Goal: Task Accomplishment & Management: Manage account settings

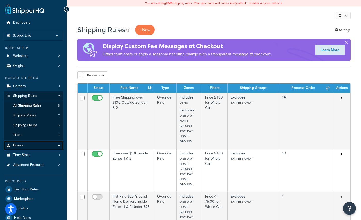
click at [36, 146] on link "Boxes" at bounding box center [33, 146] width 59 height 10
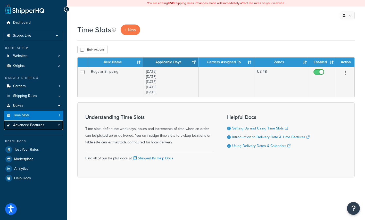
click at [32, 125] on span "Advanced Features" at bounding box center [28, 125] width 31 height 4
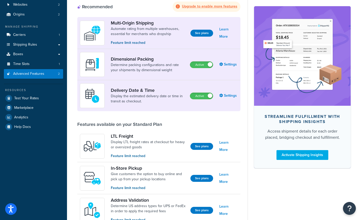
scroll to position [52, 0]
click at [229, 95] on link "Settings" at bounding box center [228, 95] width 19 height 7
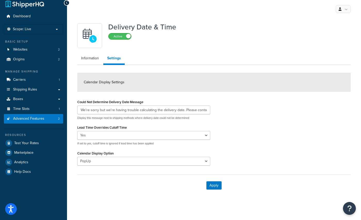
scroll to position [8, 0]
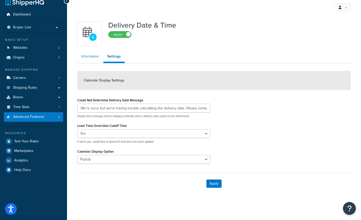
click at [95, 58] on link "Information" at bounding box center [90, 56] width 26 height 10
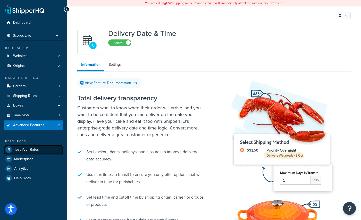
click at [29, 150] on span "Test Your Rates" at bounding box center [26, 149] width 25 height 4
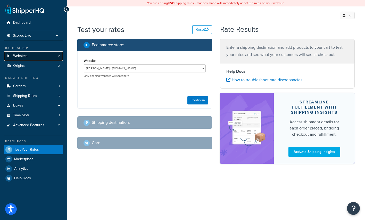
click at [30, 57] on link "Websites 2" at bounding box center [33, 56] width 59 height 10
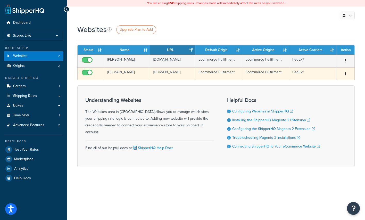
click at [346, 75] on button "button" at bounding box center [345, 74] width 7 height 8
click at [317, 83] on link "Edit" at bounding box center [324, 86] width 41 height 11
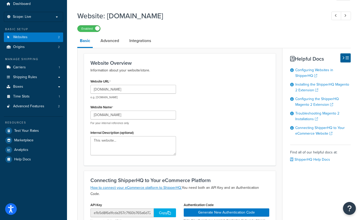
scroll to position [19, 0]
click at [115, 43] on link "Advanced" at bounding box center [110, 41] width 24 height 12
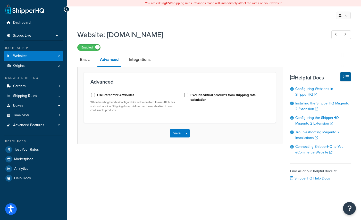
scroll to position [1, 0]
click at [143, 59] on link "Integrations" at bounding box center [139, 59] width 27 height 12
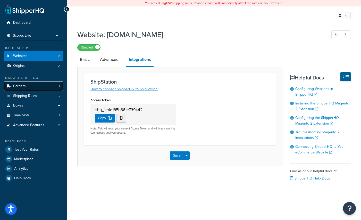
click at [22, 84] on span "Carriers" at bounding box center [19, 86] width 13 height 4
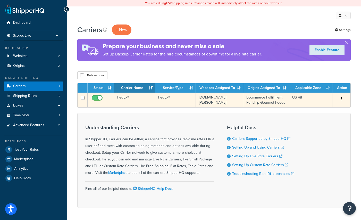
click at [343, 98] on button "button" at bounding box center [341, 99] width 7 height 8
click at [321, 109] on link "Edit" at bounding box center [320, 109] width 41 height 11
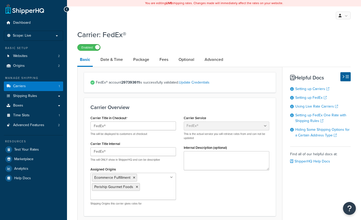
select select "fedEx"
select select "REGULAR_PICKUP"
select select "YOUR_PACKAGING"
click at [108, 59] on link "Date & Time" at bounding box center [112, 59] width 28 height 12
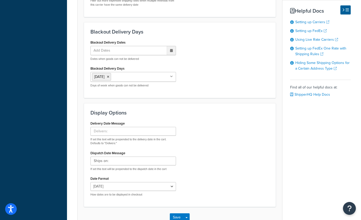
scroll to position [264, 0]
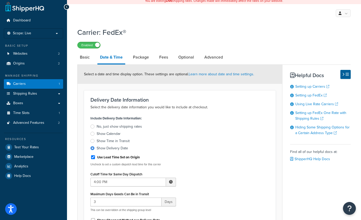
scroll to position [0, 0]
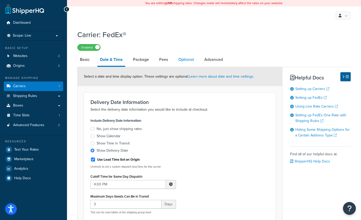
click at [185, 58] on link "Optional" at bounding box center [186, 59] width 21 height 12
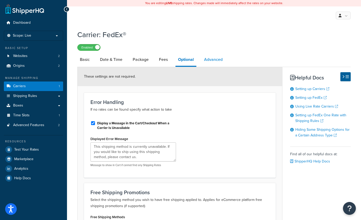
click at [216, 61] on link "Advanced" at bounding box center [213, 59] width 24 height 12
select select "false"
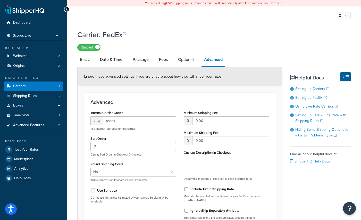
click at [76, 90] on div "Carrier: FedEx® Enabled Basic Date & Time Package Fees Optional Advanced Ignore…" at bounding box center [214, 182] width 294 height 310
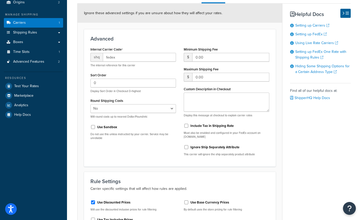
scroll to position [53, 0]
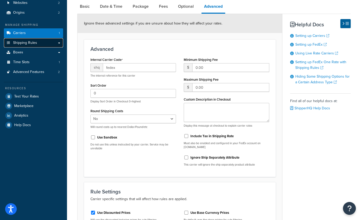
click at [24, 43] on span "Shipping Rules" at bounding box center [25, 43] width 24 height 4
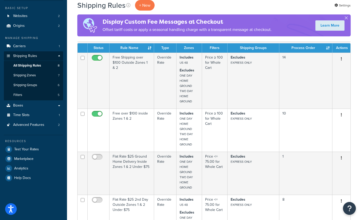
scroll to position [39, 0]
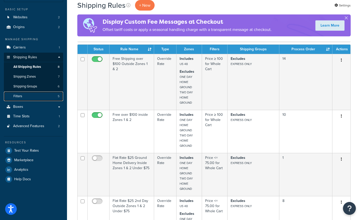
click at [27, 94] on link "Filters 5" at bounding box center [33, 96] width 59 height 10
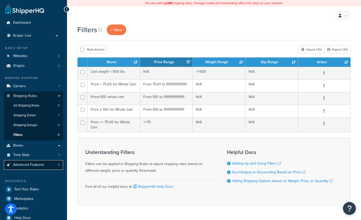
click at [30, 165] on span "Advanced Features" at bounding box center [28, 165] width 31 height 4
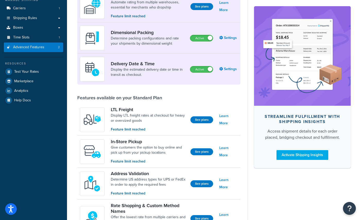
scroll to position [61, 0]
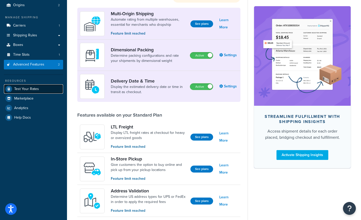
click at [33, 89] on span "Test Your Rates" at bounding box center [26, 89] width 25 height 4
